Goal: Task Accomplishment & Management: Manage account settings

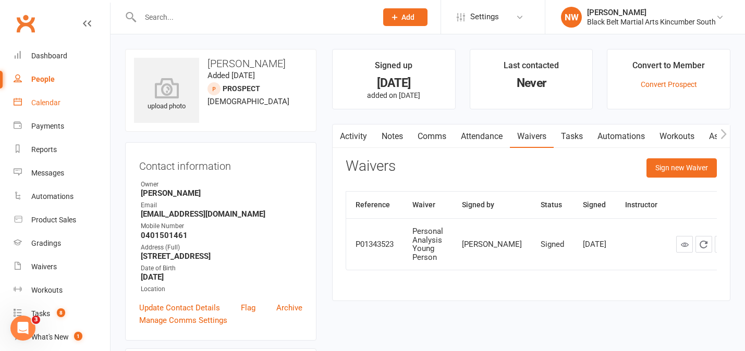
click at [51, 101] on div "Calendar" at bounding box center [45, 103] width 29 height 8
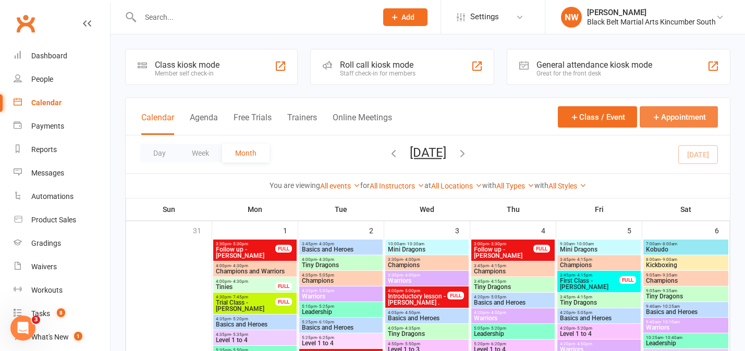
click at [677, 114] on button "Appointment" at bounding box center [679, 116] width 78 height 21
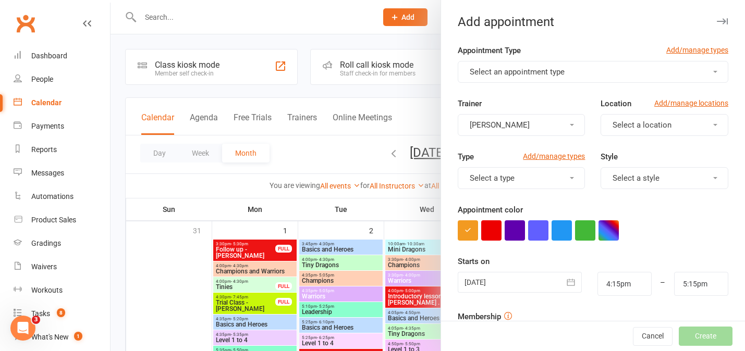
click at [607, 69] on button "Select an appointment type" at bounding box center [593, 72] width 271 height 22
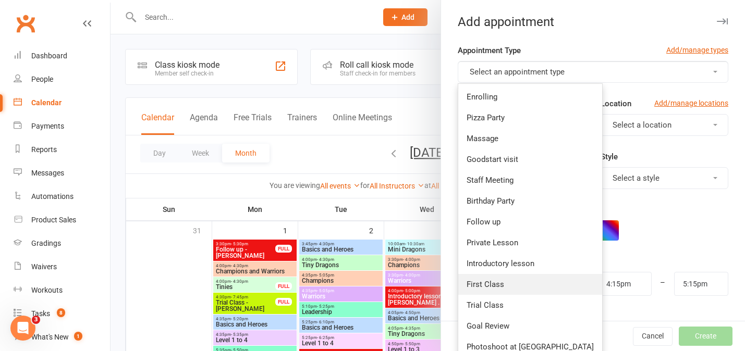
click at [490, 285] on span "First Class" at bounding box center [486, 284] width 38 height 9
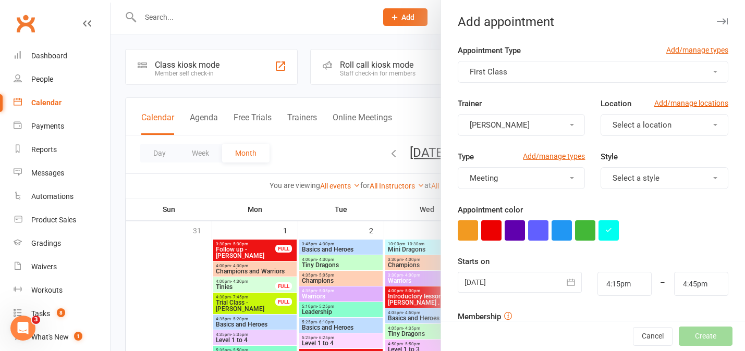
click at [610, 70] on button "First Class" at bounding box center [593, 72] width 271 height 22
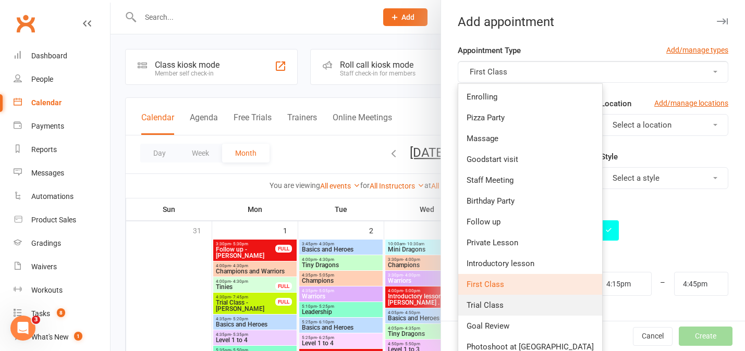
click at [497, 308] on span "Trial Class" at bounding box center [485, 305] width 37 height 9
type input "5:00pm"
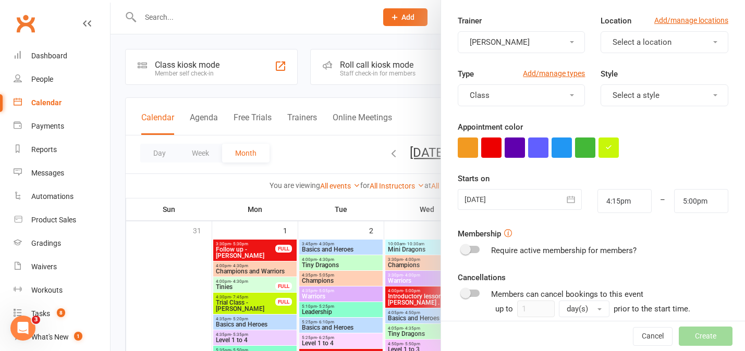
scroll to position [84, 0]
click at [571, 194] on icon "button" at bounding box center [571, 198] width 10 height 10
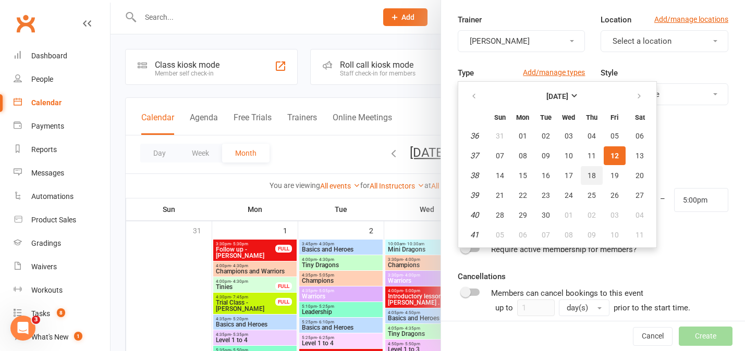
click at [591, 175] on span "18" at bounding box center [592, 176] width 8 height 8
type input "[DATE]"
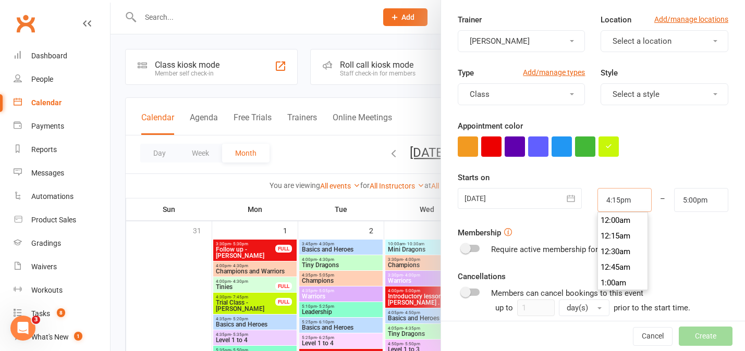
click at [622, 202] on input "4:15pm" at bounding box center [625, 200] width 54 height 24
type input "3:45pm"
click at [623, 251] on li "3:45pm" at bounding box center [623, 254] width 50 height 16
click at [695, 198] on input "5:00pm" at bounding box center [701, 200] width 54 height 24
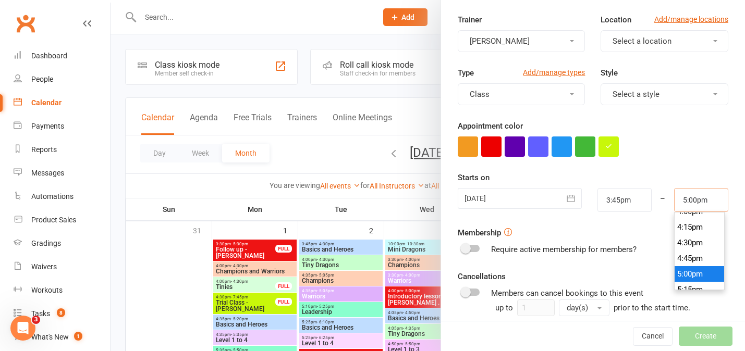
scroll to position [1001, 0]
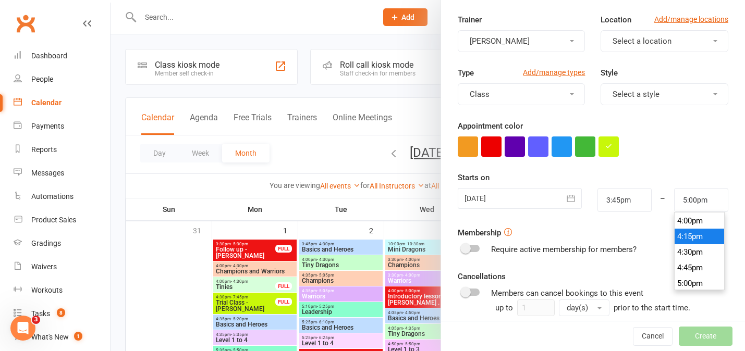
type input "4:15pm"
click at [693, 239] on li "4:15pm" at bounding box center [700, 237] width 50 height 16
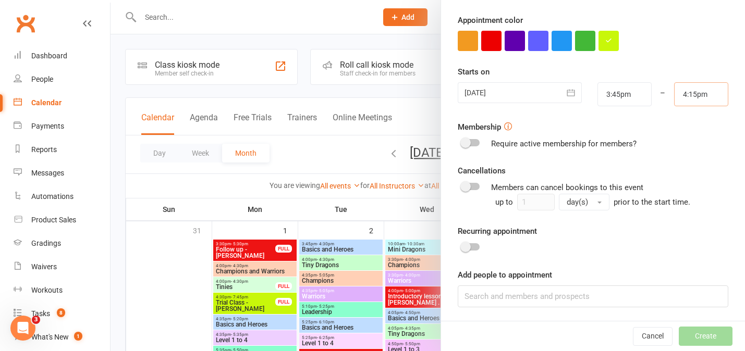
scroll to position [191, 0]
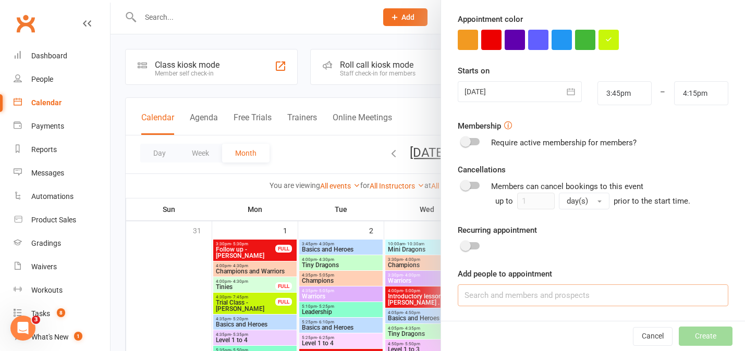
click at [529, 295] on input at bounding box center [593, 296] width 271 height 22
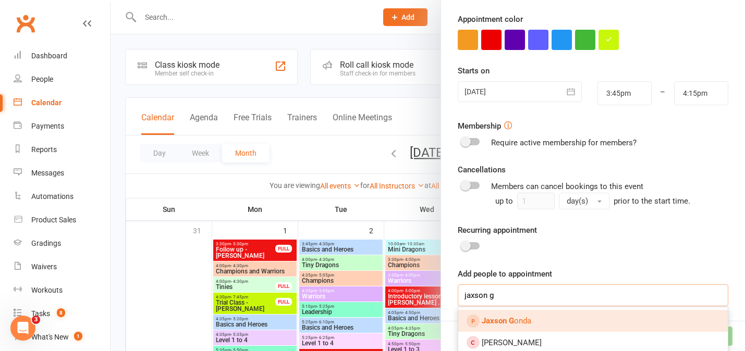
type input "jaxson g"
click at [541, 321] on link "Jaxson G onda" at bounding box center [593, 321] width 270 height 22
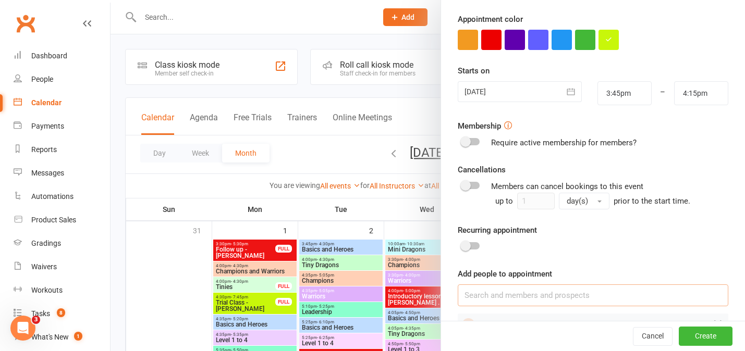
scroll to position [220, 0]
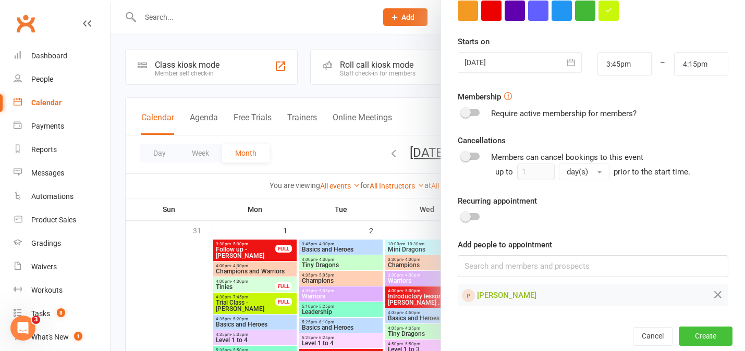
click at [705, 341] on button "Create" at bounding box center [706, 336] width 54 height 19
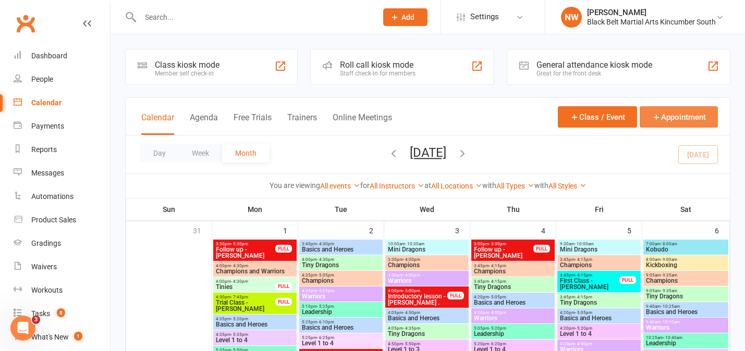
click at [672, 118] on button "Appointment" at bounding box center [679, 116] width 78 height 21
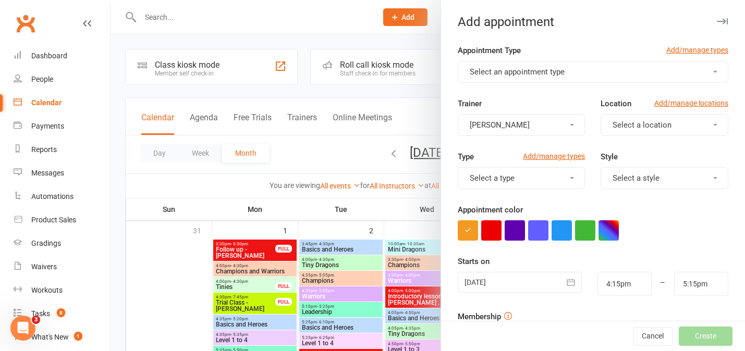
click at [613, 72] on button "Select an appointment type" at bounding box center [593, 72] width 271 height 22
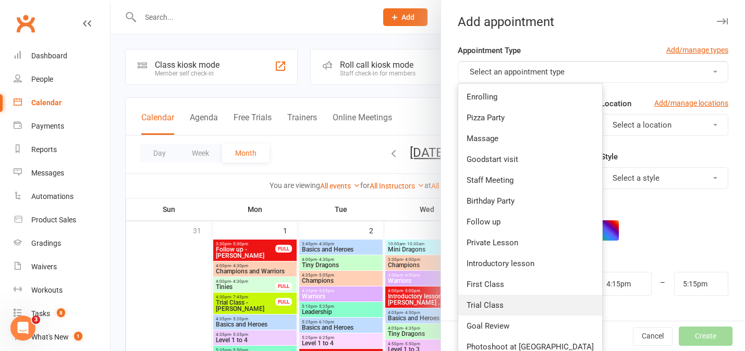
click at [488, 303] on span "Trial Class" at bounding box center [485, 305] width 37 height 9
type input "5:00pm"
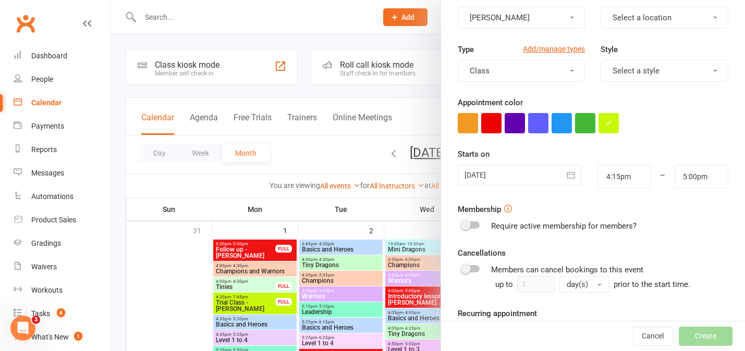
scroll to position [109, 0]
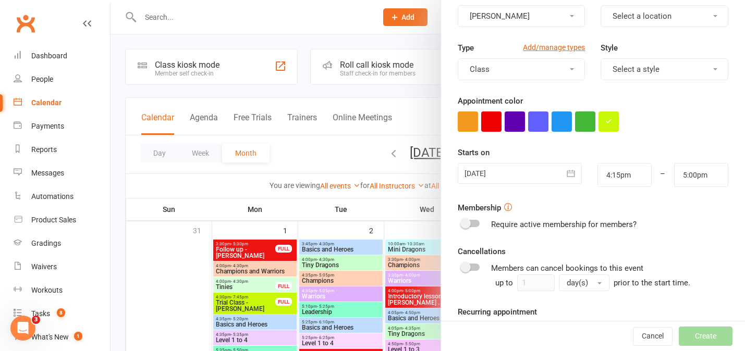
click at [571, 171] on icon "button" at bounding box center [571, 173] width 8 height 7
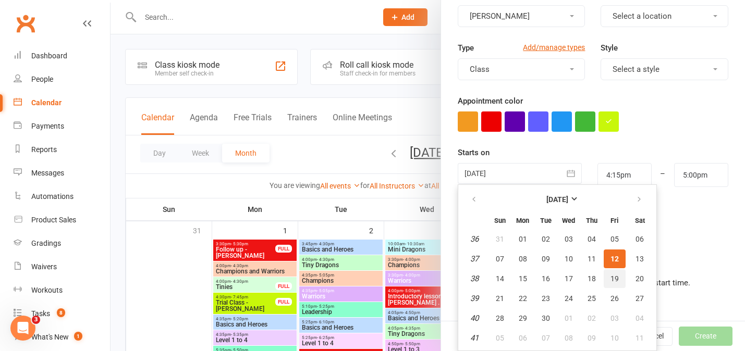
click at [615, 277] on span "19" at bounding box center [615, 279] width 8 height 8
type input "[DATE]"
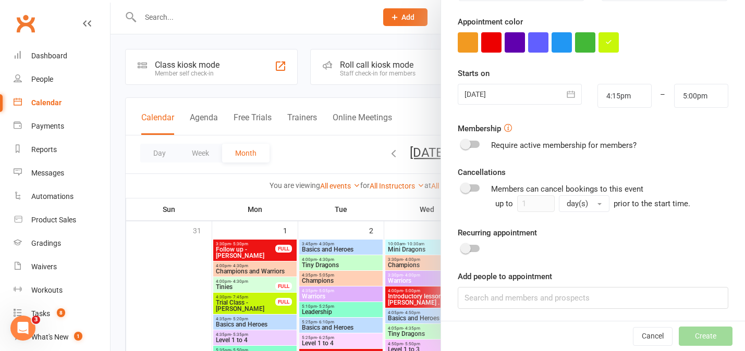
scroll to position [174, 0]
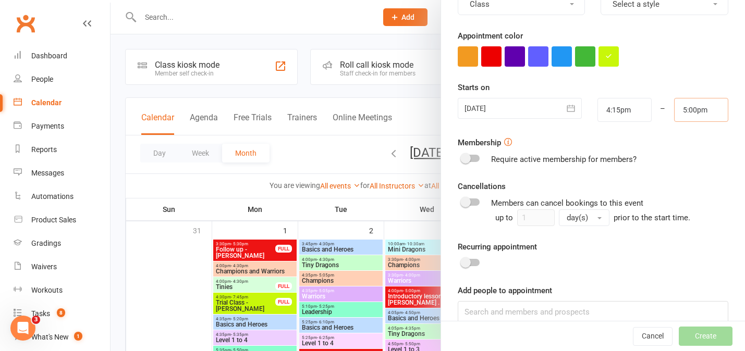
click at [694, 114] on input "5:00pm" at bounding box center [701, 110] width 54 height 24
click at [619, 111] on input "4:15pm" at bounding box center [625, 110] width 54 height 24
type input "3:45pm"
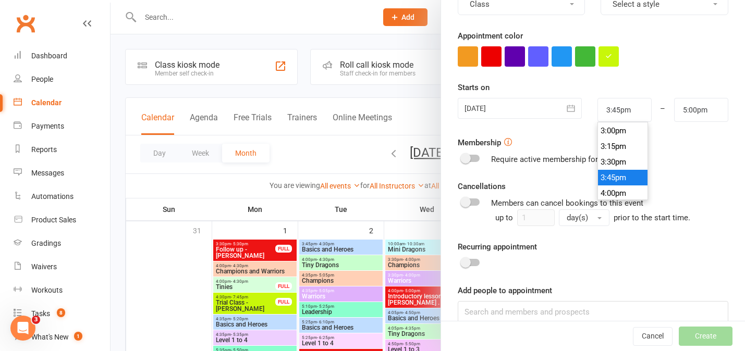
click at [624, 173] on li "3:45pm" at bounding box center [623, 178] width 50 height 16
click at [702, 106] on input "5:00pm" at bounding box center [701, 110] width 54 height 24
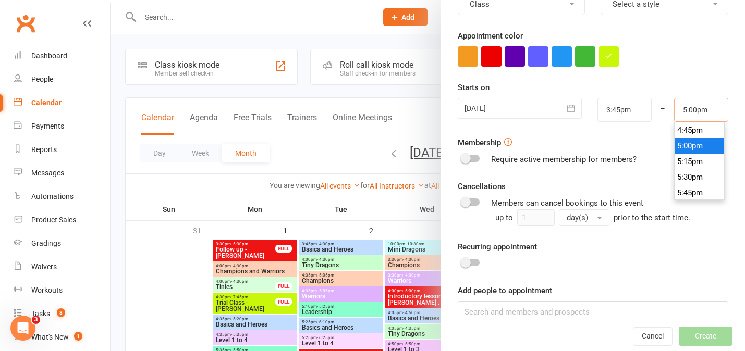
click at [702, 106] on input "5:00pm" at bounding box center [701, 110] width 54 height 24
type input "4:15pm"
click at [702, 174] on li "4:15pm" at bounding box center [700, 174] width 50 height 16
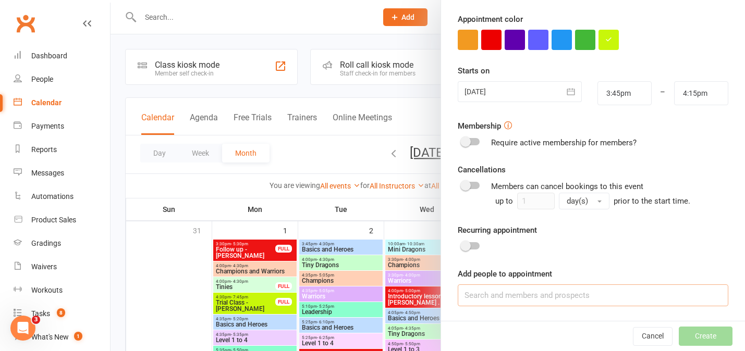
click at [542, 298] on input at bounding box center [593, 296] width 271 height 22
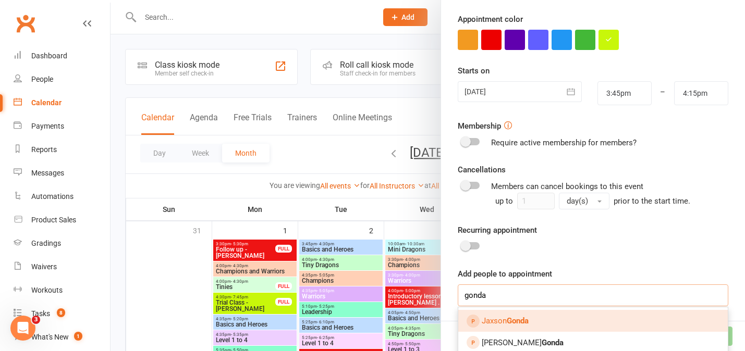
scroll to position [196, 0]
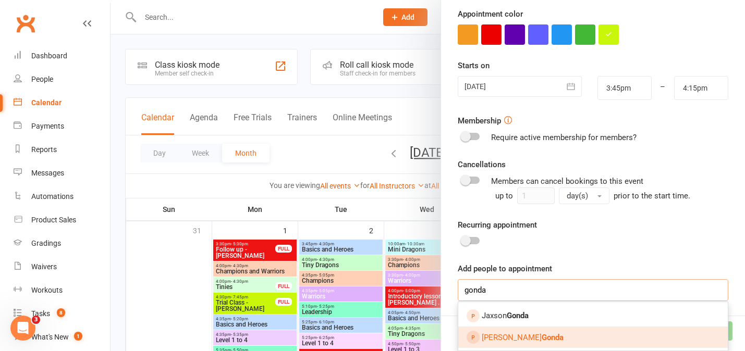
type input "gonda"
click at [542, 342] on strong "Gonda" at bounding box center [553, 337] width 22 height 9
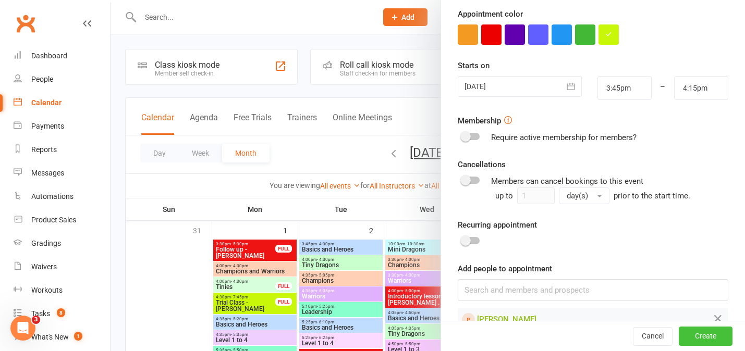
click at [703, 336] on button "Create" at bounding box center [706, 336] width 54 height 19
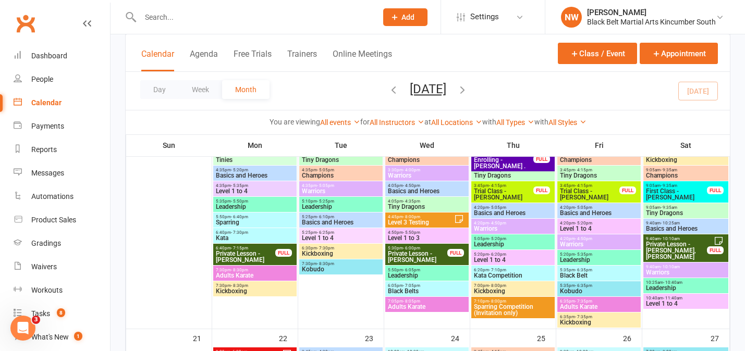
scroll to position [553, 0]
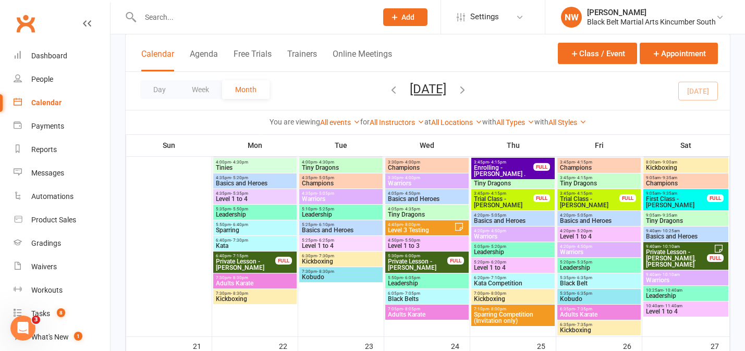
click at [505, 199] on span "Trial Class - [PERSON_NAME]" at bounding box center [503, 202] width 60 height 13
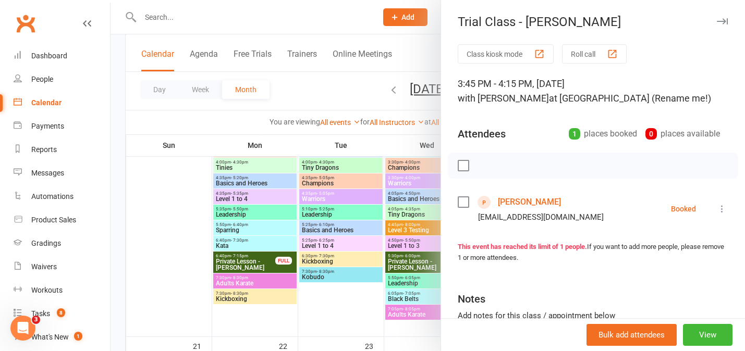
scroll to position [92, 0]
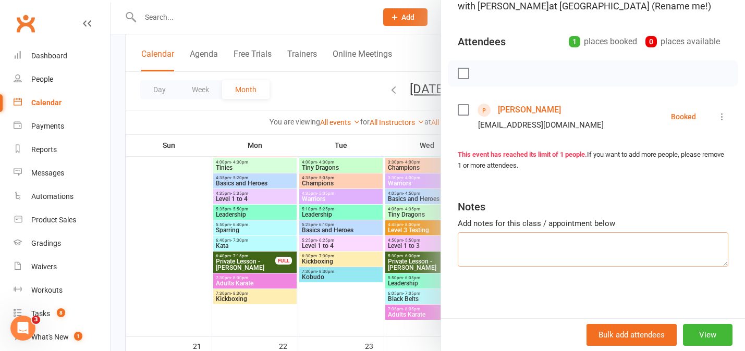
click at [472, 242] on textarea at bounding box center [593, 250] width 271 height 34
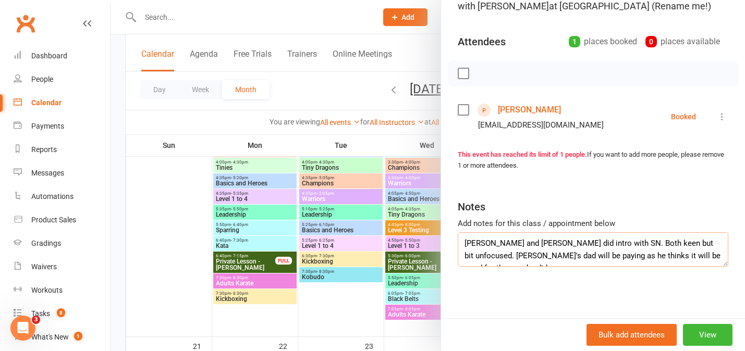
scroll to position [7, 0]
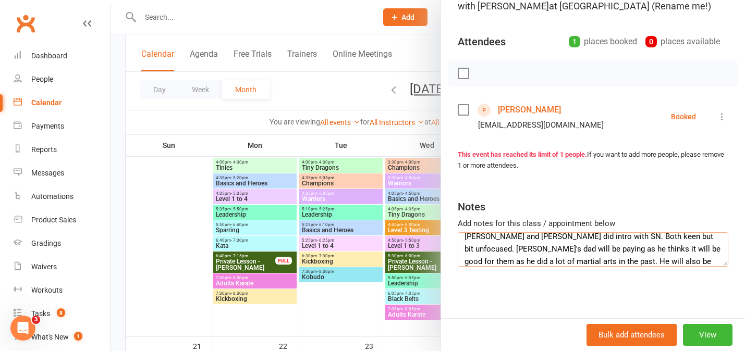
click at [515, 248] on textarea "[PERSON_NAME] and [PERSON_NAME] did intro with SN. Both keen but bit unfocused.…" at bounding box center [593, 250] width 271 height 34
click at [511, 259] on textarea "[PERSON_NAME] and [PERSON_NAME] did intro with SN. Both keen but bit unfocused.…" at bounding box center [593, 250] width 271 height 34
click at [495, 262] on textarea "[PERSON_NAME] and [PERSON_NAME] did intro with SN. Both keen but bit unfocused.…" at bounding box center [593, 250] width 271 height 34
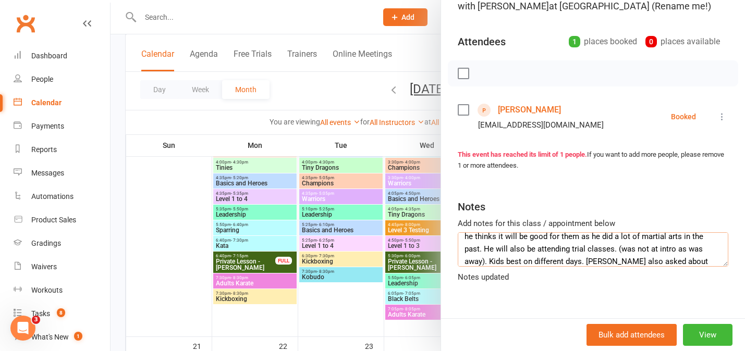
click at [645, 261] on textarea "[PERSON_NAME] and [PERSON_NAME] did intro with SN. Both keen but bit unfocused.…" at bounding box center [593, 250] width 271 height 34
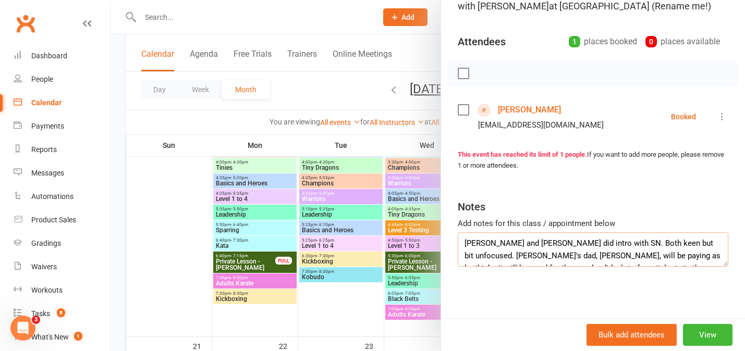
click at [605, 243] on textarea "[PERSON_NAME] and [PERSON_NAME] did intro with SN. Both keen but bit unfocused.…" at bounding box center [593, 250] width 271 height 34
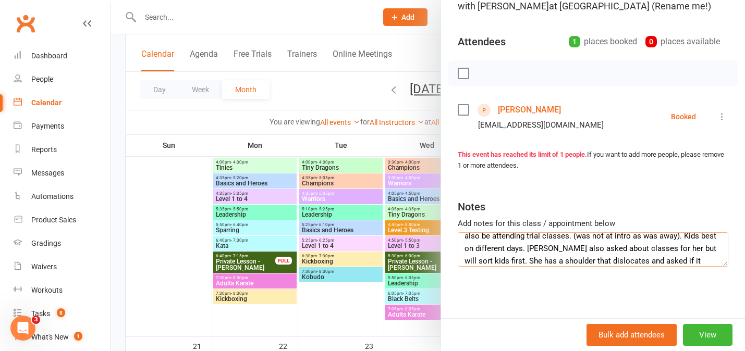
scroll to position [63, 0]
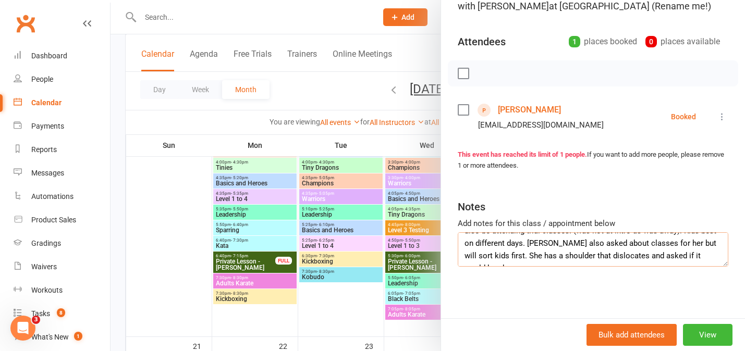
click at [614, 256] on textarea "[PERSON_NAME] and [PERSON_NAME] did intro with SN. Booked for [DATE] and [DATE]…" at bounding box center [593, 250] width 271 height 34
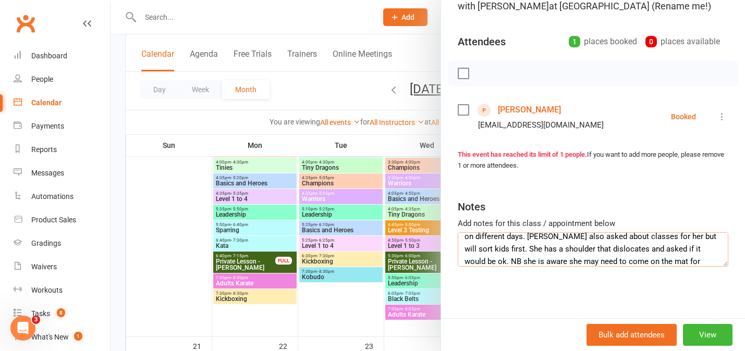
scroll to position [0, 0]
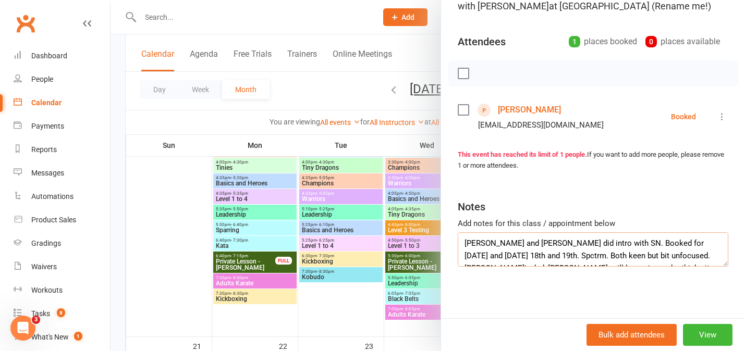
drag, startPoint x: 466, startPoint y: 243, endPoint x: 572, endPoint y: 259, distance: 107.0
click at [572, 259] on textarea "[PERSON_NAME] and [PERSON_NAME] did intro with SN. Booked for [DATE] and [DATE]…" at bounding box center [593, 250] width 271 height 34
click at [464, 242] on textarea "[PERSON_NAME] and [PERSON_NAME] did intro with SN. Booked for [DATE] and [DATE]…" at bounding box center [593, 250] width 271 height 34
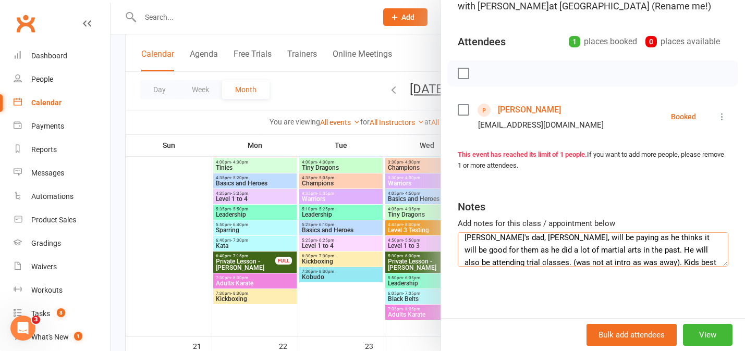
scroll to position [75, 0]
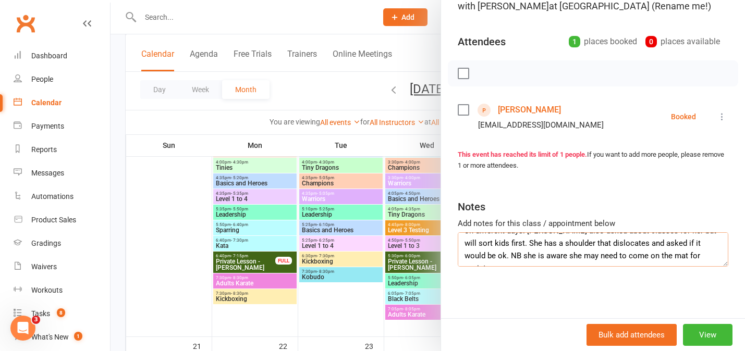
drag, startPoint x: 464, startPoint y: 242, endPoint x: 567, endPoint y: 266, distance: 106.6
click at [567, 266] on div "Class kiosk mode Roll call 3:45 PM - 4:15 PM, [DATE] with [PERSON_NAME] at [GEO…" at bounding box center [593, 135] width 304 height 367
type textarea "[PERSON_NAME] and [PERSON_NAME] did intro with SN. Booked for [DATE] and [DATE]…"
click at [547, 294] on div "Class kiosk mode Roll call 3:45 PM - 4:15 PM, [DATE] with [PERSON_NAME] at [GEO…" at bounding box center [593, 135] width 304 height 367
click at [149, 188] on div at bounding box center [428, 175] width 635 height 351
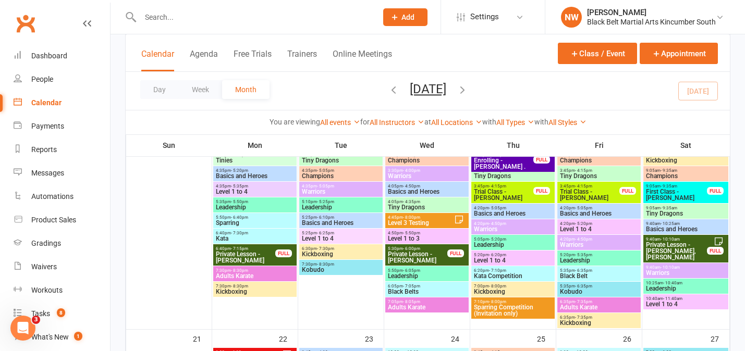
scroll to position [558, 0]
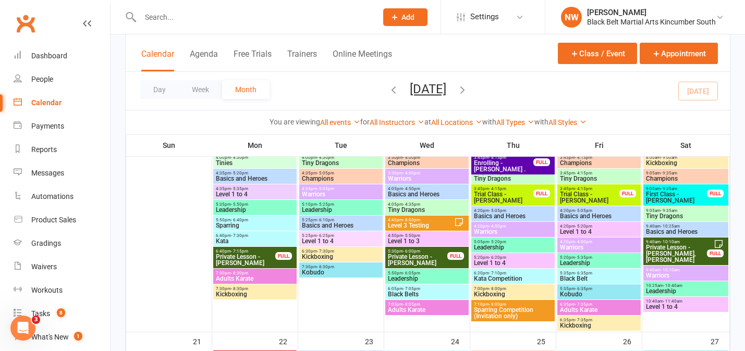
click at [509, 197] on span "Trial Class - [PERSON_NAME]" at bounding box center [503, 197] width 60 height 13
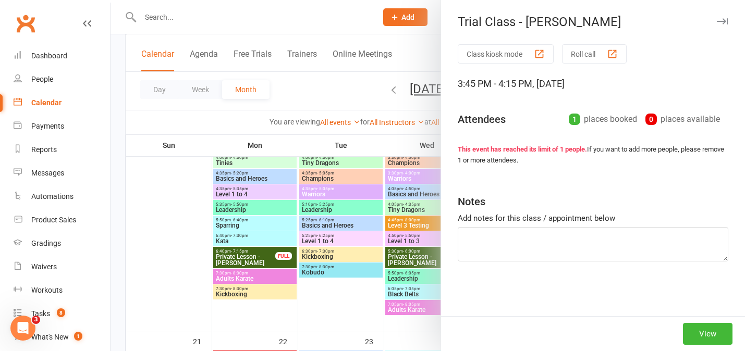
type textarea "[PERSON_NAME] and [PERSON_NAME] did intro with SN. Booked for [DATE] and [DATE]…"
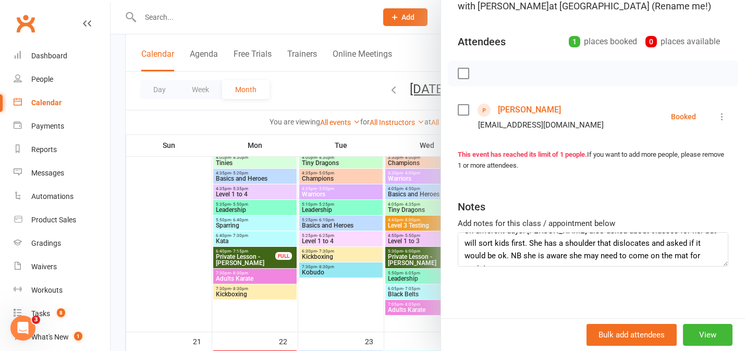
scroll to position [0, 0]
click at [176, 236] on div at bounding box center [428, 175] width 635 height 351
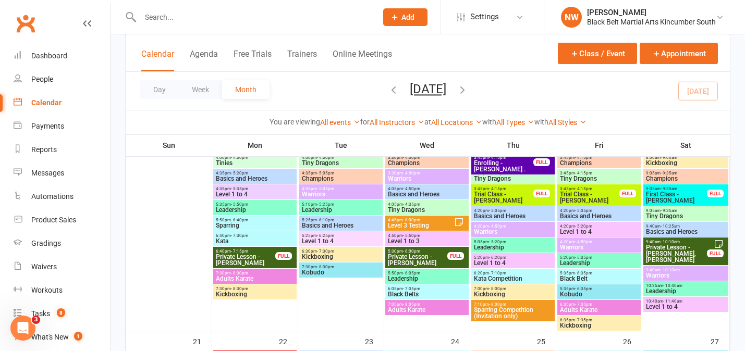
click at [594, 188] on span "3:45pm - 4:15pm" at bounding box center [589, 189] width 60 height 5
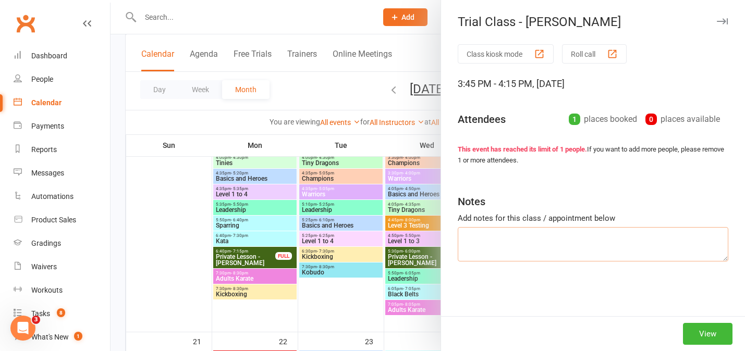
click at [523, 239] on textarea at bounding box center [593, 244] width 271 height 34
paste textarea "[PERSON_NAME] and [PERSON_NAME] did intro with SN. Booked for [DATE] and [DATE]…"
type textarea "[PERSON_NAME] and [PERSON_NAME] did intro with SN. Booked for [DATE] and [DATE]…"
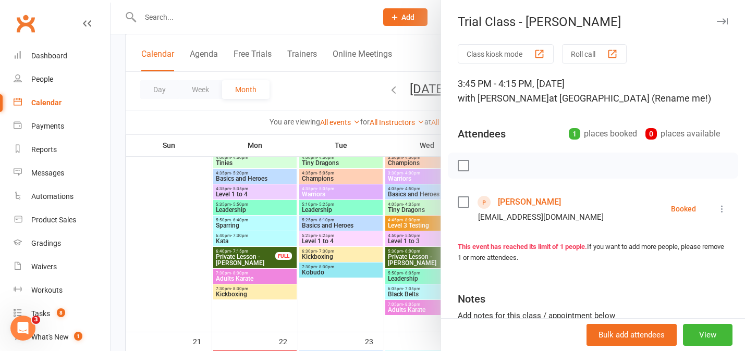
scroll to position [92, 0]
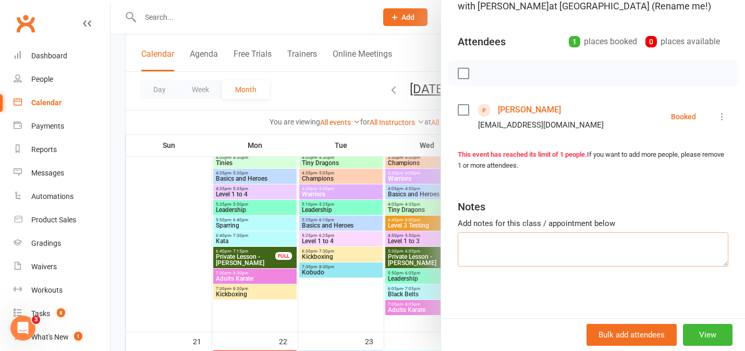
click at [539, 239] on textarea at bounding box center [593, 250] width 271 height 34
paste textarea "[PERSON_NAME] and [PERSON_NAME] did intro with SN. Booked for [DATE] and [DATE]…"
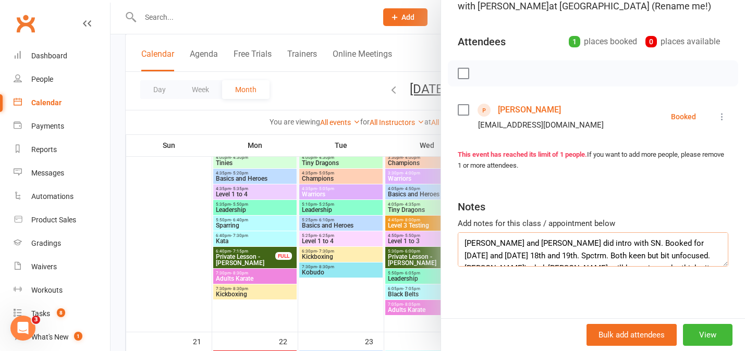
scroll to position [69, 0]
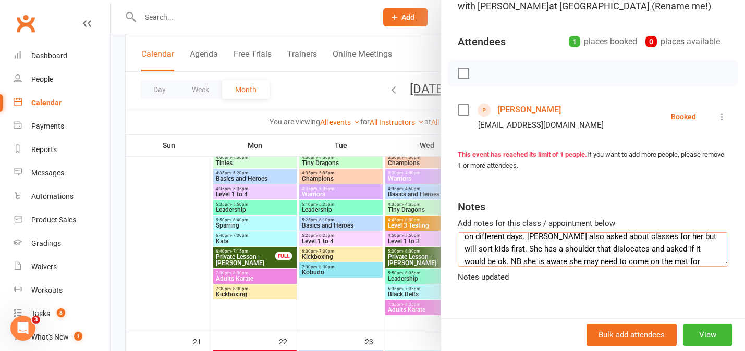
type textarea "[PERSON_NAME] and [PERSON_NAME] did intro with SN. Booked for [DATE] and [DATE]…"
click at [533, 297] on div "Class kiosk mode Roll call 3:45 PM - 4:15 PM, [DATE] with [PERSON_NAME] at [GEO…" at bounding box center [593, 144] width 304 height 384
click at [348, 302] on div at bounding box center [428, 175] width 635 height 351
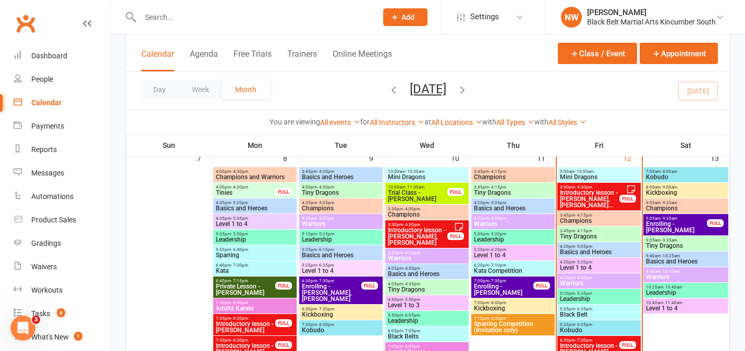
scroll to position [279, 0]
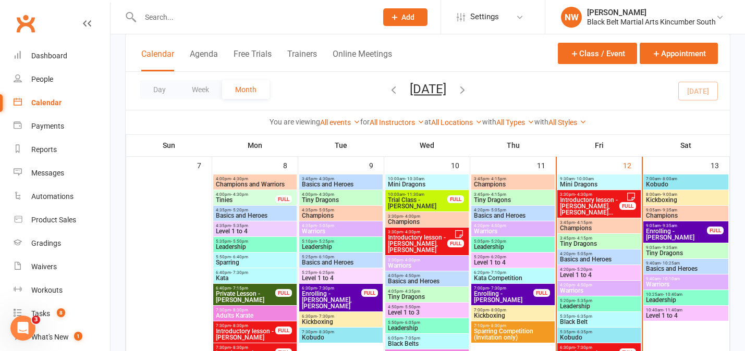
click at [591, 203] on span "Introductory lesson - [PERSON_NAME], [PERSON_NAME]..." at bounding box center [589, 206] width 60 height 19
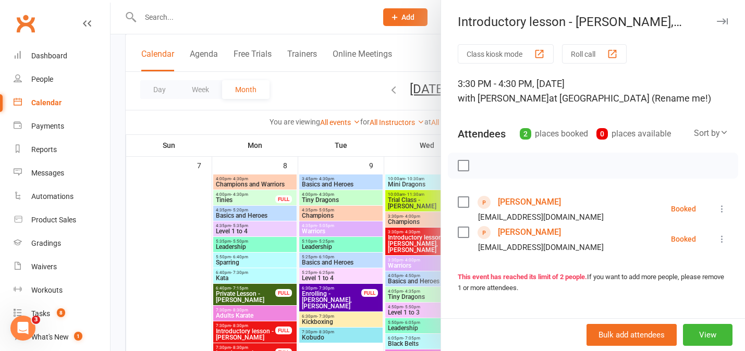
scroll to position [123, 0]
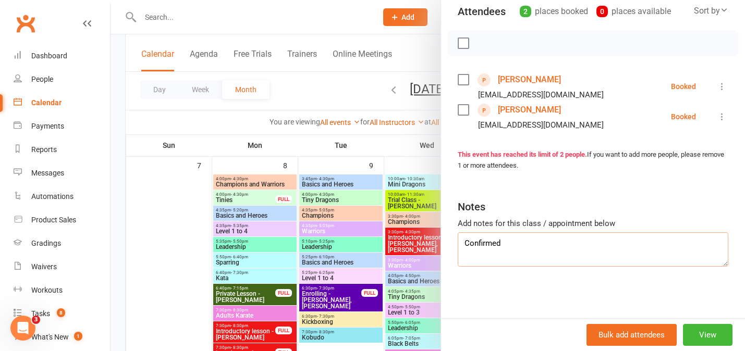
click at [515, 247] on textarea "Confirmed" at bounding box center [593, 250] width 271 height 34
type textarea "C"
paste textarea "[PERSON_NAME] and [PERSON_NAME] did intro with SN. Booked for [DATE] and [DATE]…"
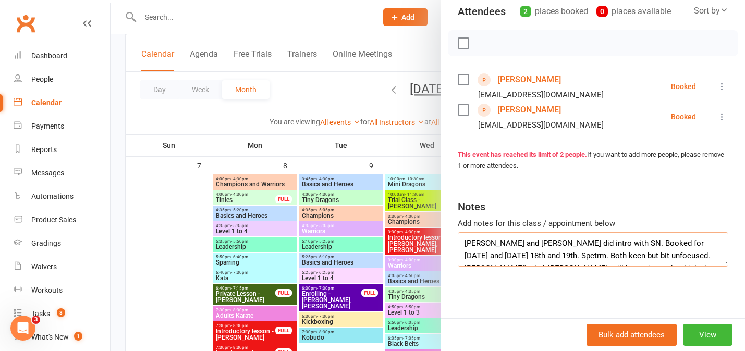
scroll to position [69, 0]
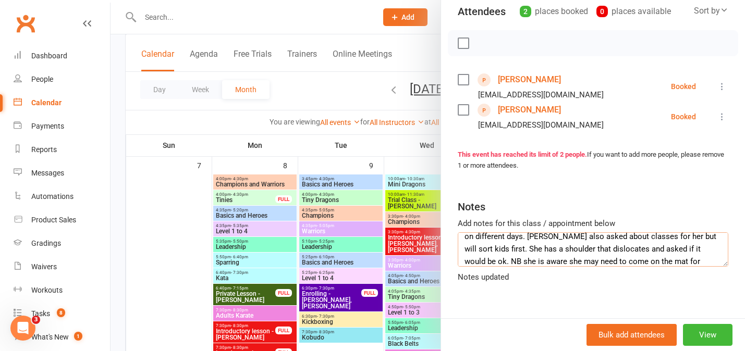
type textarea "[PERSON_NAME] and [PERSON_NAME] did intro with SN. Booked for [DATE] and [DATE]…"
click at [188, 236] on div at bounding box center [428, 175] width 635 height 351
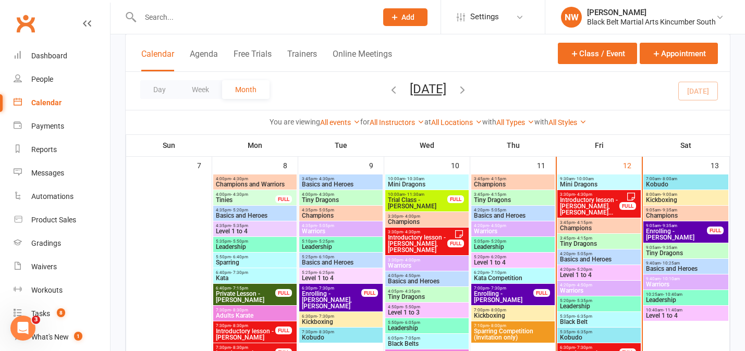
scroll to position [0, 0]
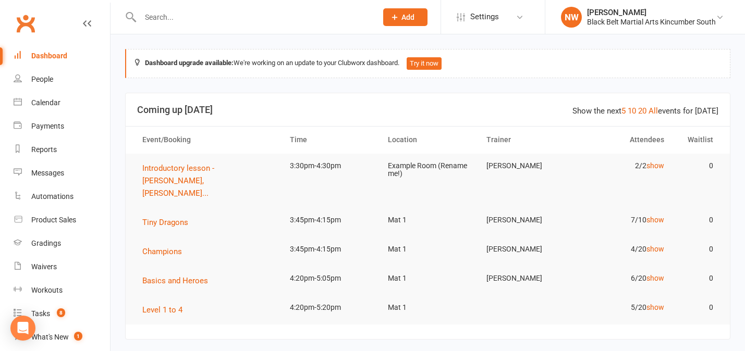
click at [175, 17] on input "text" at bounding box center [253, 17] width 233 height 15
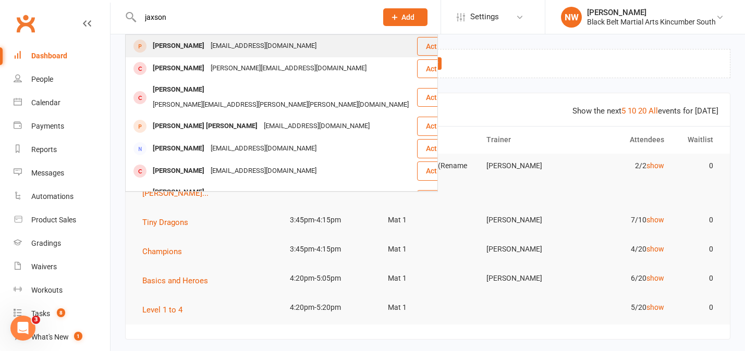
type input "jaxson"
click at [191, 47] on div "[PERSON_NAME]" at bounding box center [179, 46] width 58 height 15
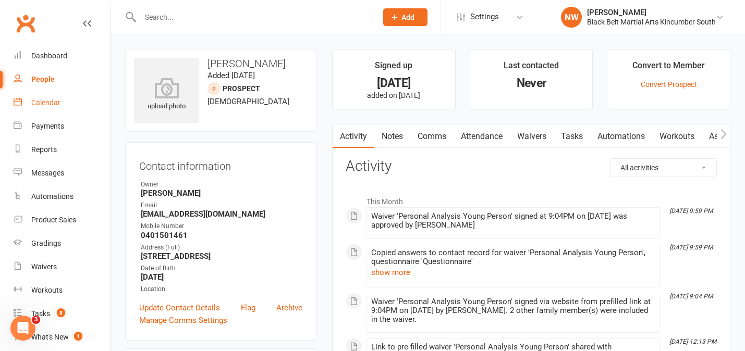
click at [51, 103] on div "Calendar" at bounding box center [45, 103] width 29 height 8
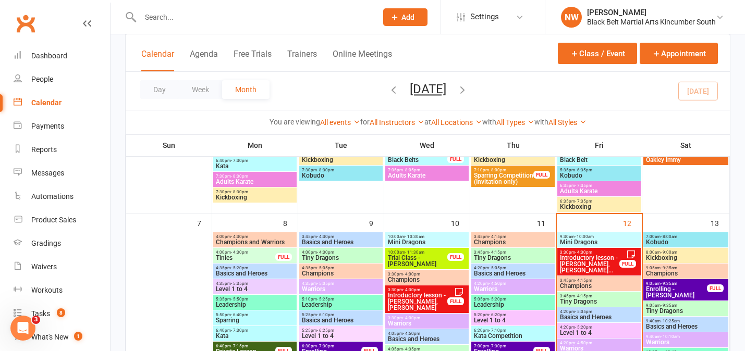
scroll to position [216, 0]
